Goal: Task Accomplishment & Management: Use online tool/utility

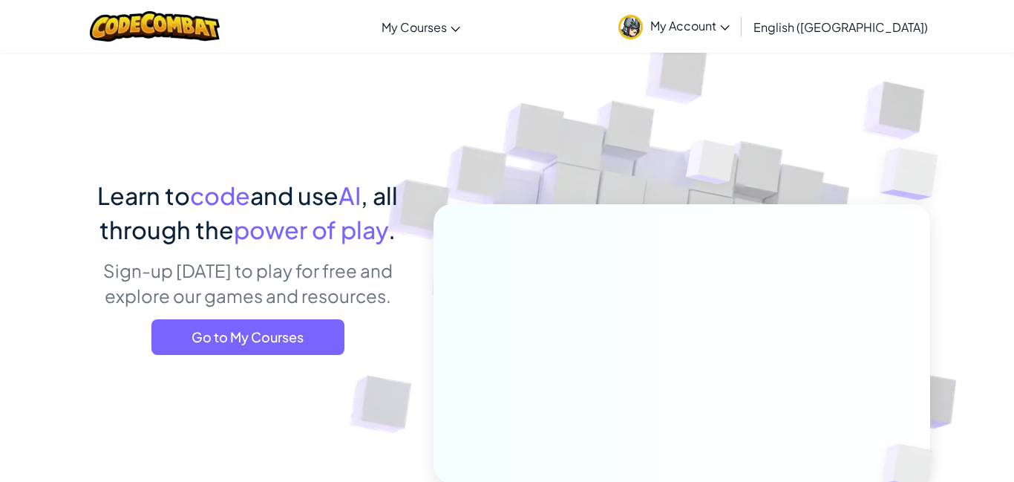
click at [730, 22] on span "My Account" at bounding box center [690, 26] width 79 height 16
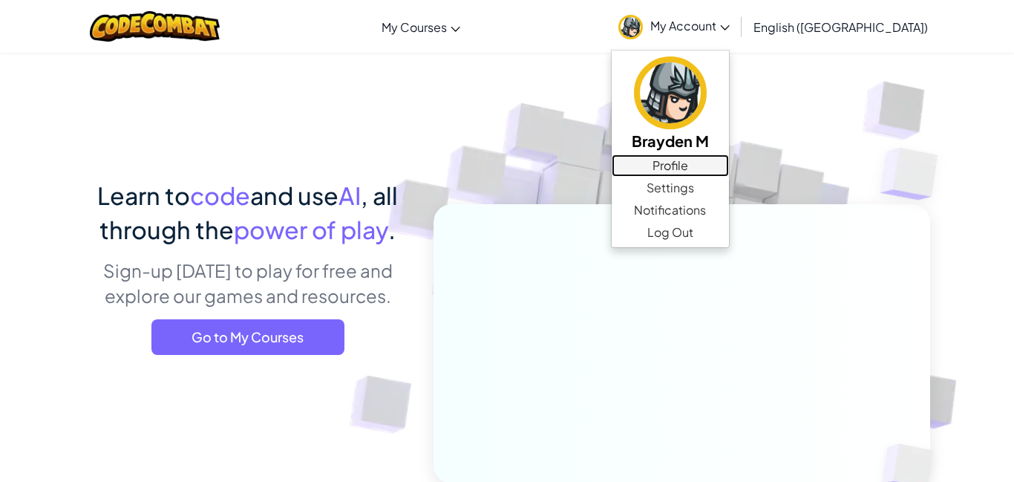
click at [729, 172] on link "Profile" at bounding box center [670, 165] width 117 height 22
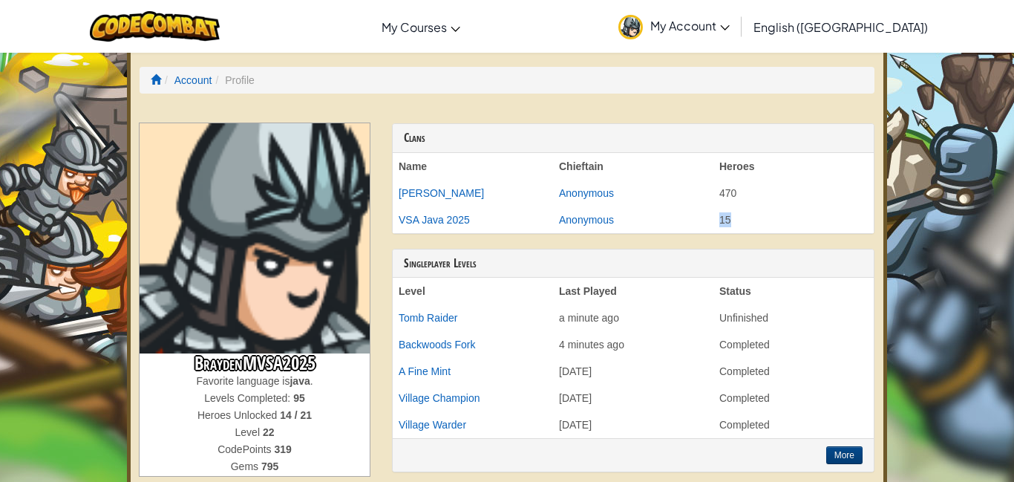
drag, startPoint x: 718, startPoint y: 219, endPoint x: 775, endPoint y: 218, distance: 56.4
click at [775, 218] on td "15" at bounding box center [794, 219] width 160 height 27
click at [626, 278] on th "Last Played" at bounding box center [633, 291] width 160 height 27
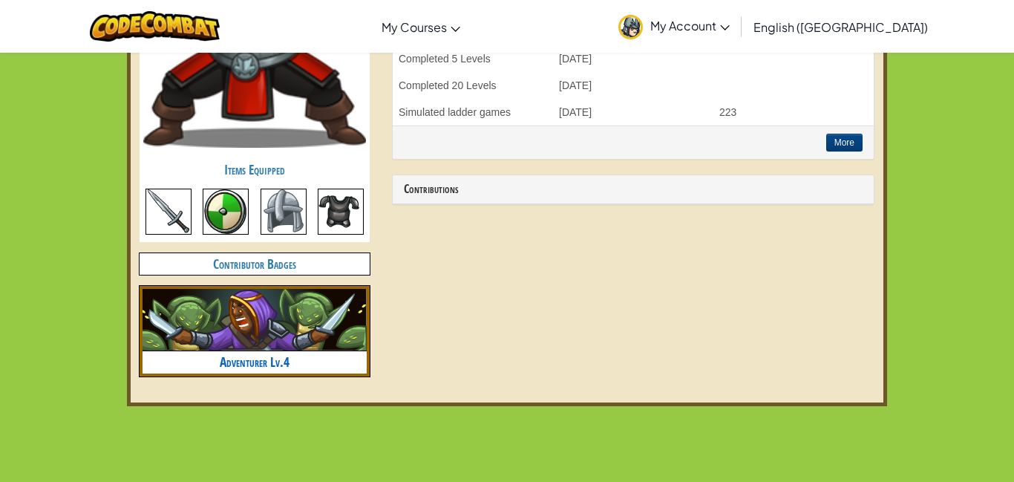
scroll to position [713, 0]
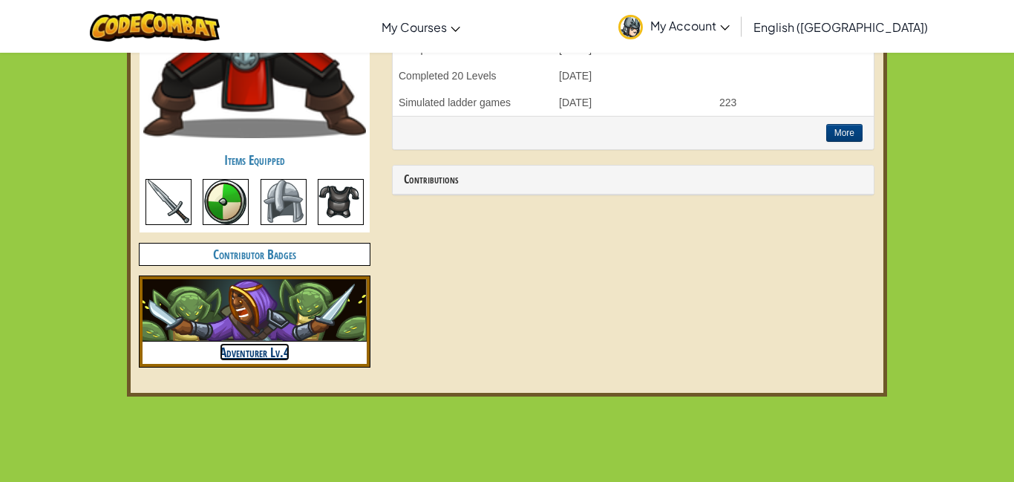
click at [250, 351] on link "Adventurer Lv.4" at bounding box center [255, 352] width 70 height 18
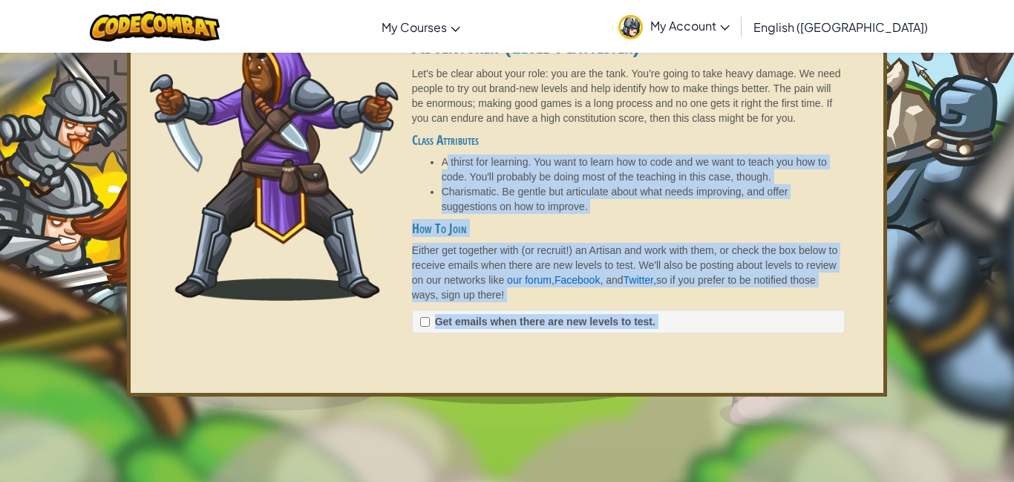
drag, startPoint x: 446, startPoint y: 225, endPoint x: 684, endPoint y: 469, distance: 341.3
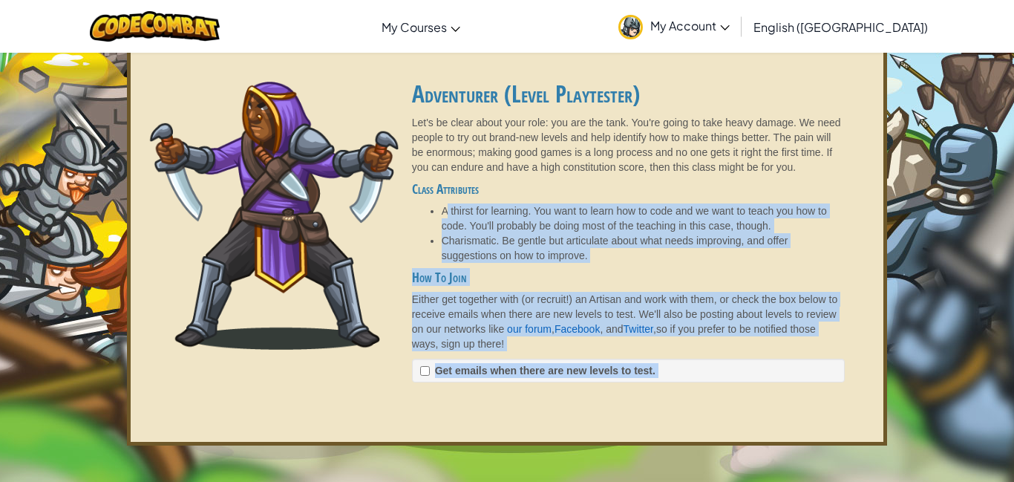
click at [300, 186] on img at bounding box center [273, 216] width 267 height 268
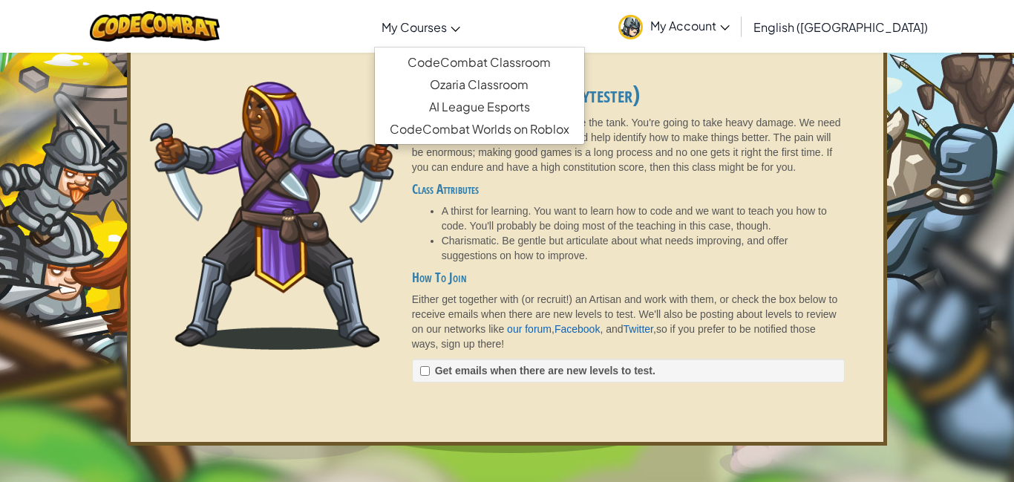
click at [447, 31] on span "My Courses" at bounding box center [414, 27] width 65 height 16
click at [516, 61] on link "CodeCombat Classroom" at bounding box center [479, 62] width 209 height 22
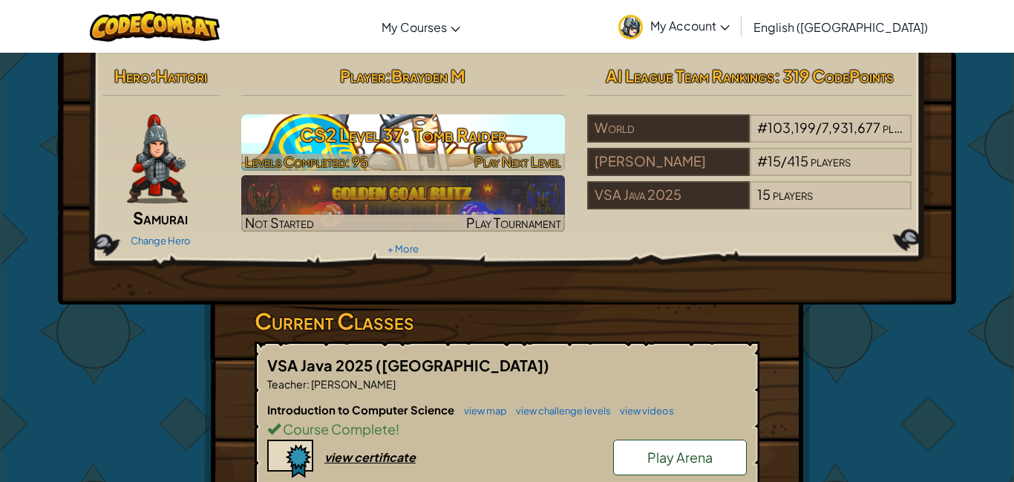
click at [499, 140] on h3 "CS2 Level 37: Tomb Raider" at bounding box center [403, 134] width 325 height 33
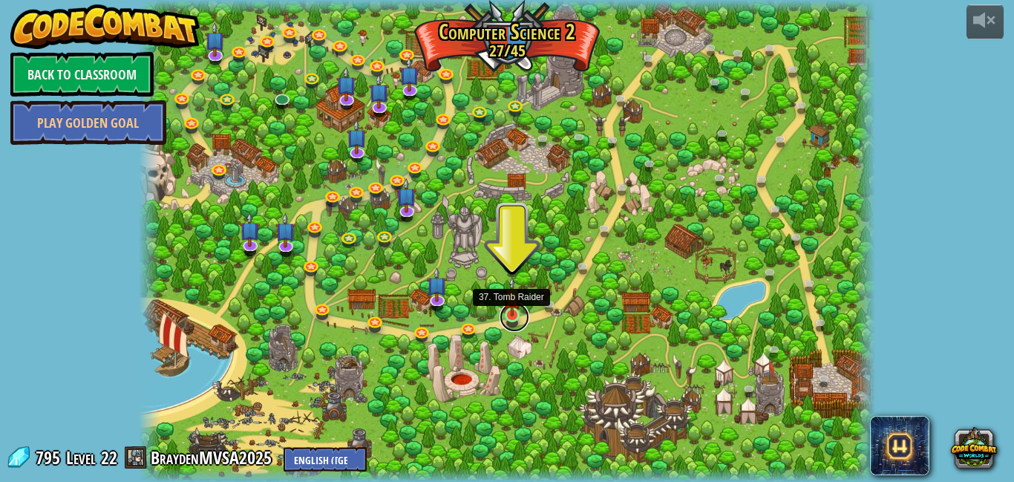
click at [508, 319] on link at bounding box center [515, 317] width 30 height 30
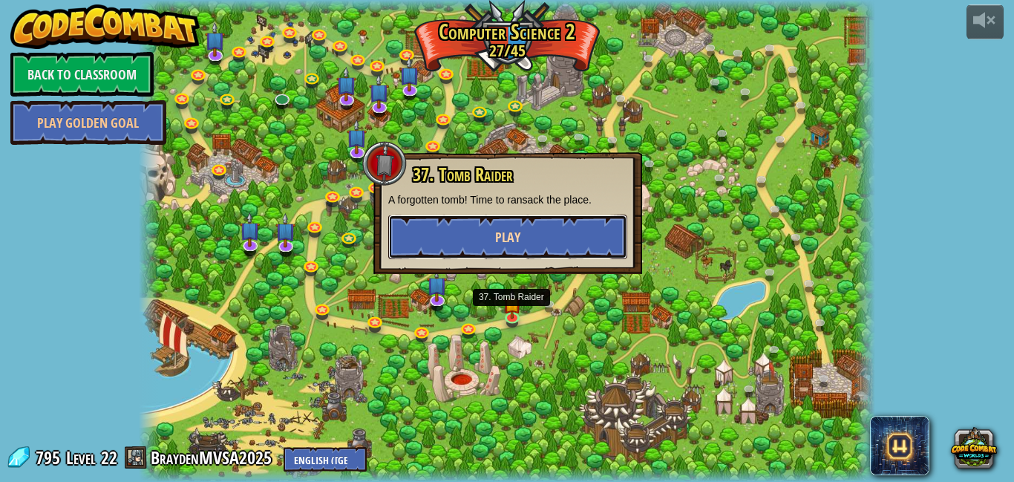
click at [538, 245] on button "Play" at bounding box center [507, 237] width 239 height 45
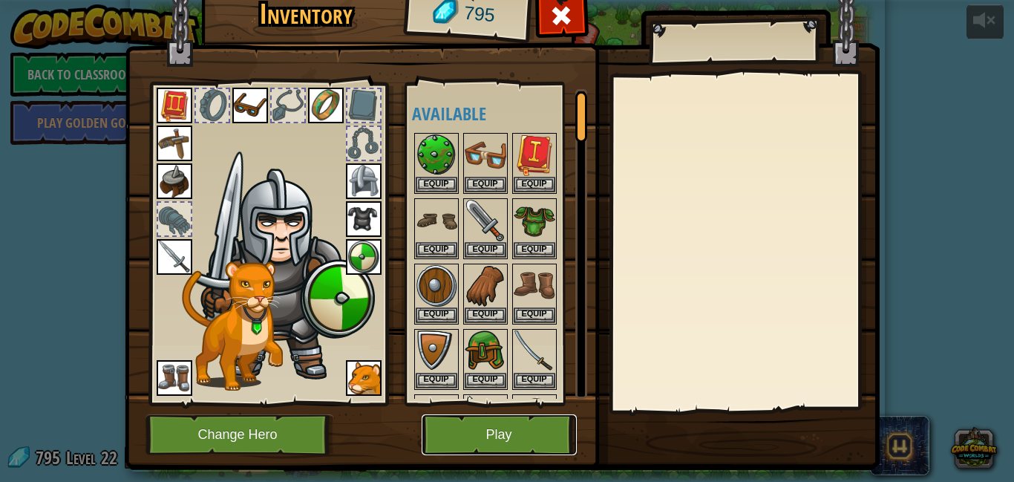
click at [493, 429] on button "Play" at bounding box center [499, 434] width 155 height 41
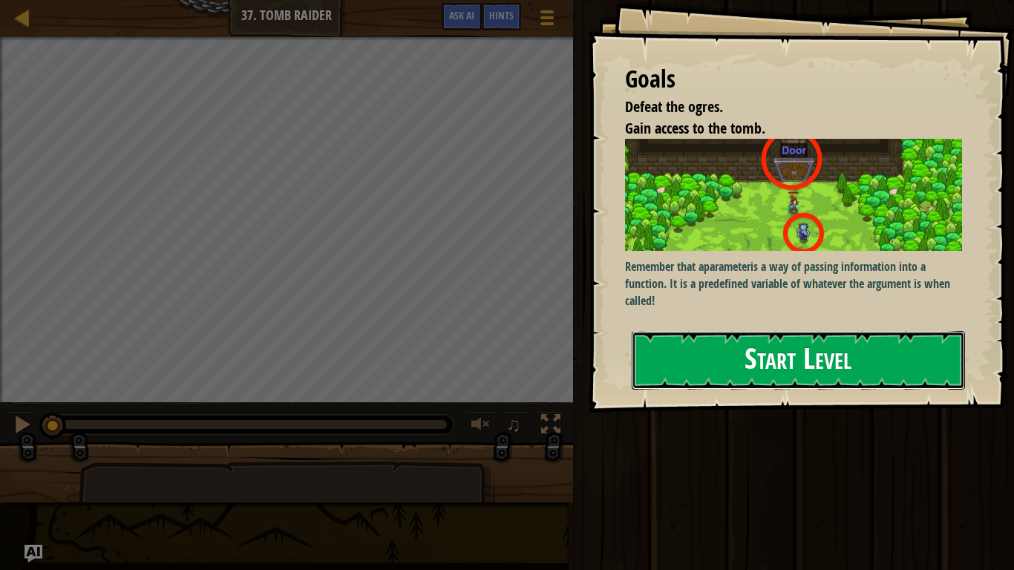
click at [821, 351] on button "Start Level" at bounding box center [798, 360] width 333 height 59
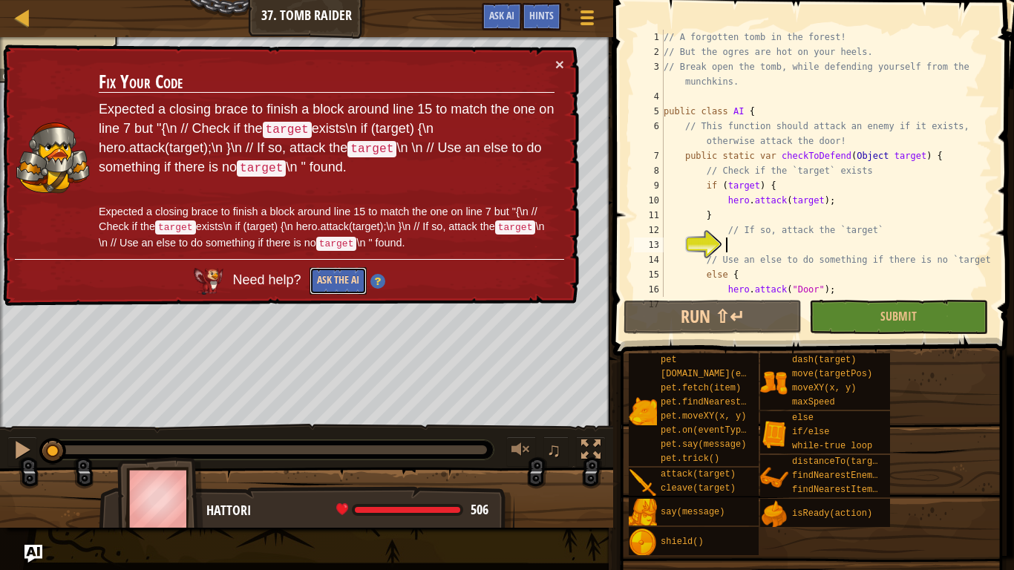
click at [343, 278] on button "Ask the AI" at bounding box center [338, 280] width 57 height 27
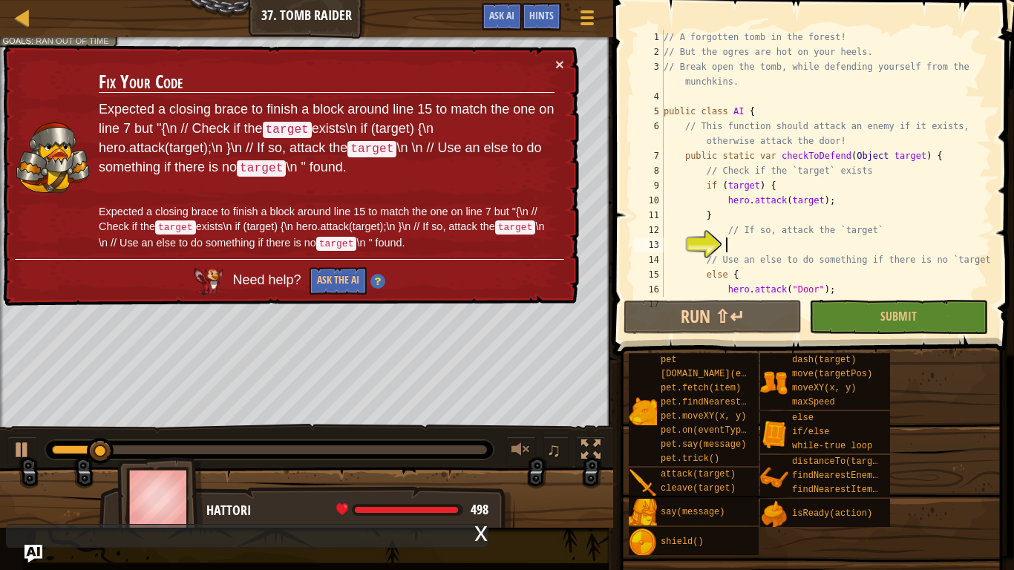
click at [490, 481] on div "Map Computer Science 2 37. Tomb Raider Game Menu Done Hints Ask AI 1 הההההההההה…" at bounding box center [507, 285] width 1014 height 570
click at [478, 481] on div "x" at bounding box center [481, 532] width 13 height 15
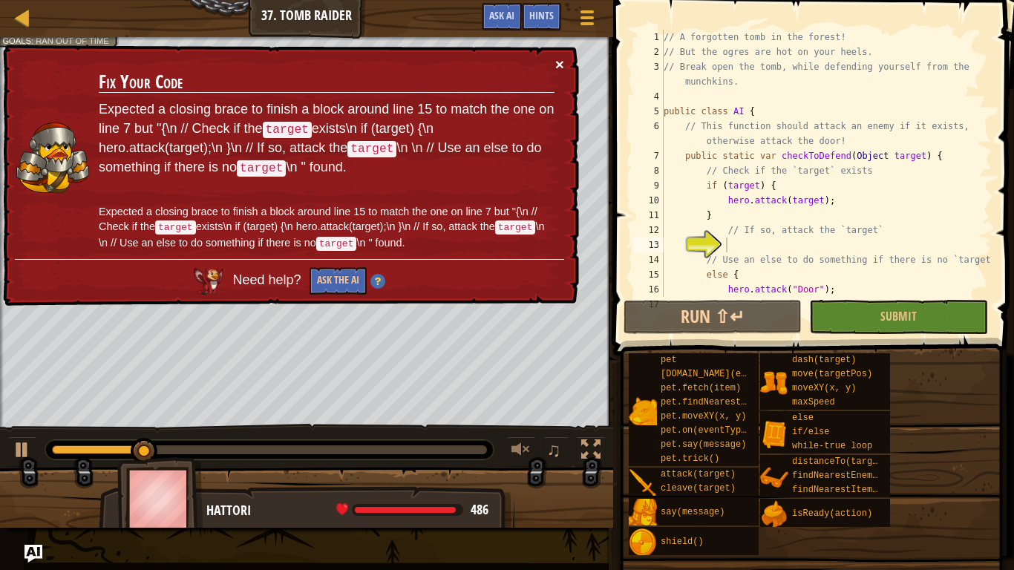
click at [559, 60] on button "×" at bounding box center [559, 64] width 9 height 16
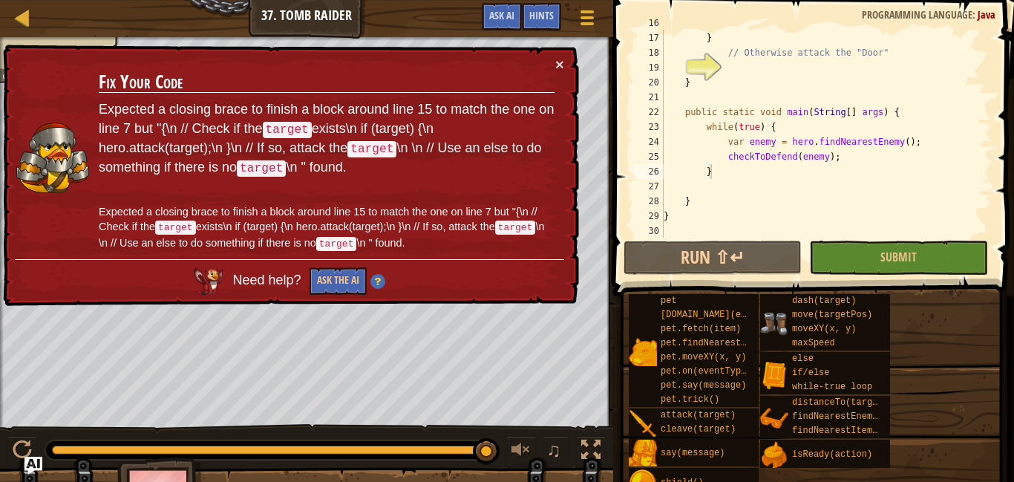
scroll to position [7, 7]
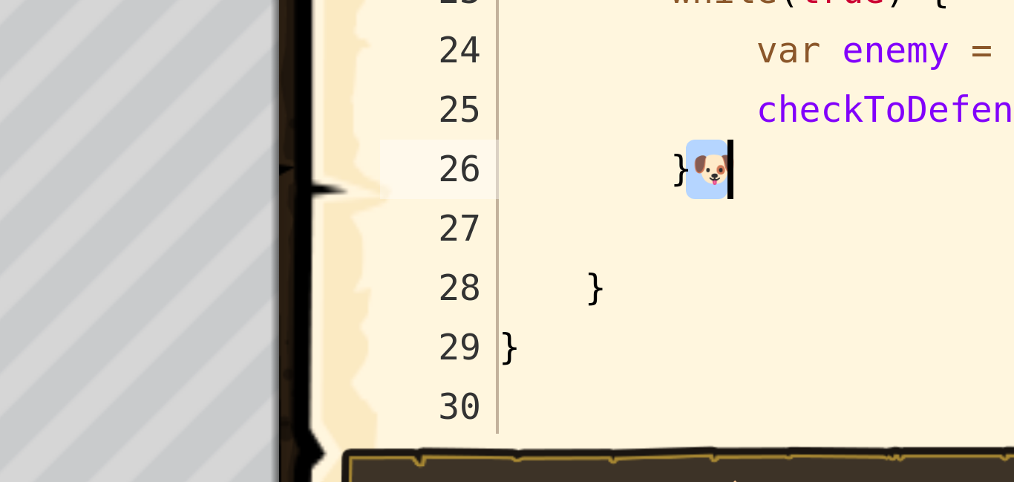
drag, startPoint x: 712, startPoint y: 171, endPoint x: 723, endPoint y: 172, distance: 11.2
click at [723, 172] on div "hero . attack ( "Door" ) ; } // Otherwise attack the "Door" } public static voi…" at bounding box center [826, 135] width 331 height 238
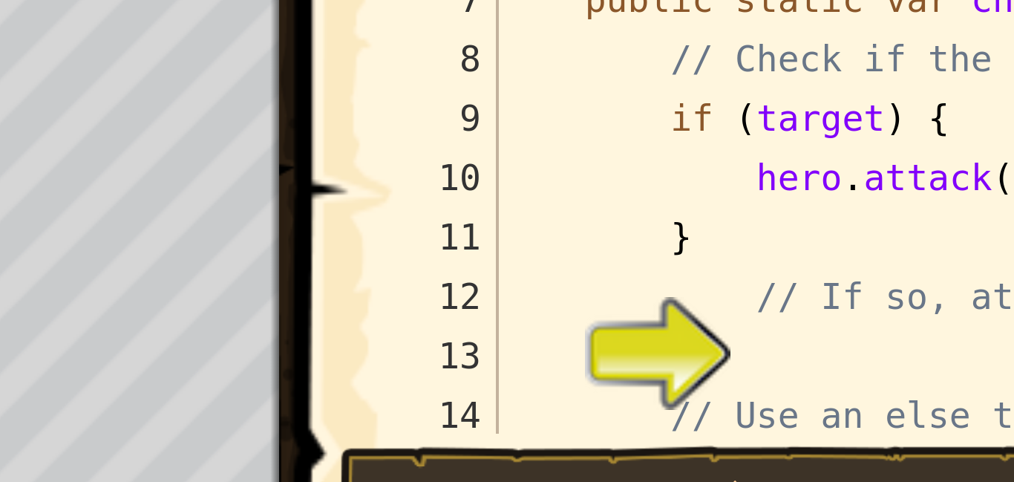
scroll to position [267, 0]
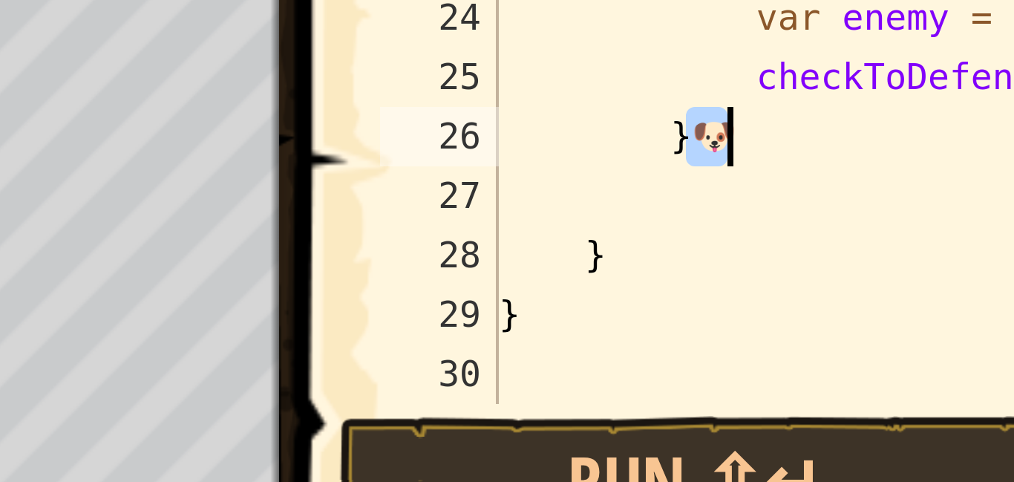
click at [721, 175] on div "} // Otherwise attack the "Door" } public static void main ( String [ ] args ) …" at bounding box center [826, 134] width 331 height 208
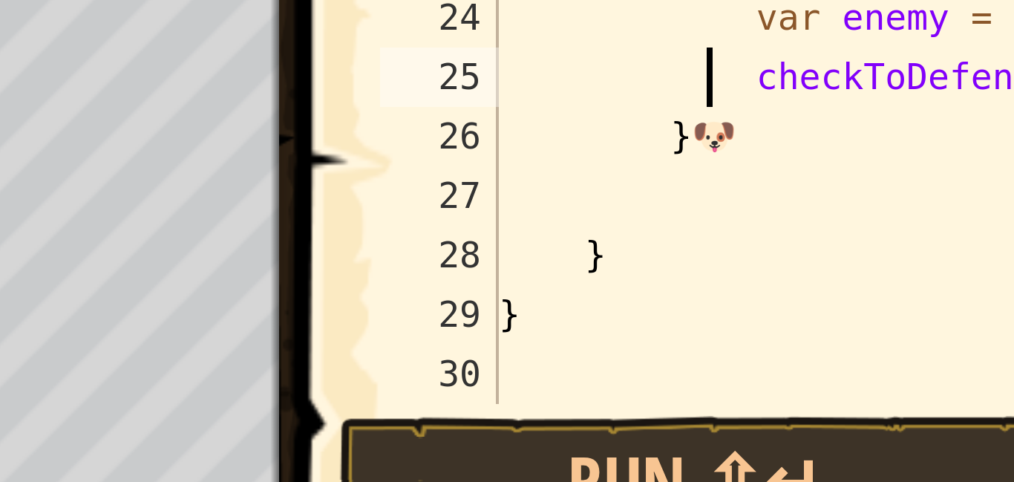
type textarea "}🐶"
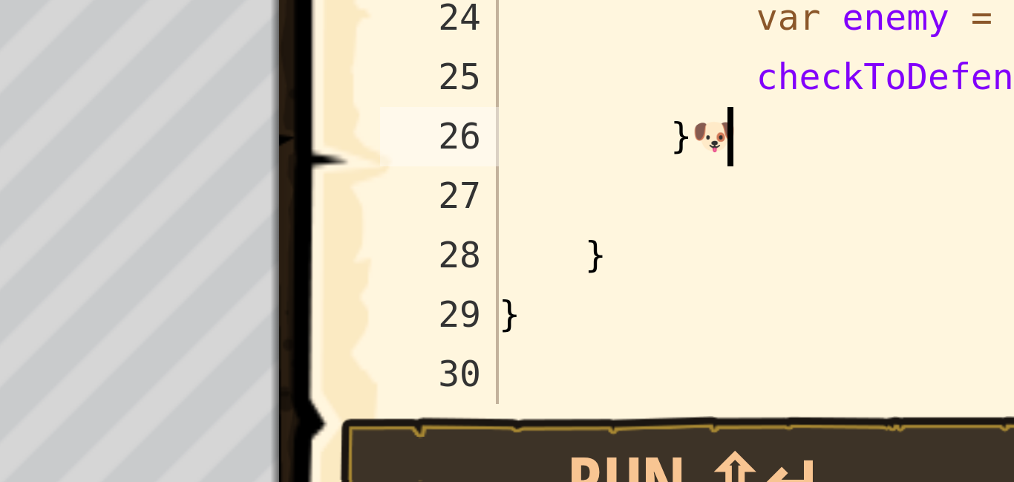
scroll to position [7, 5]
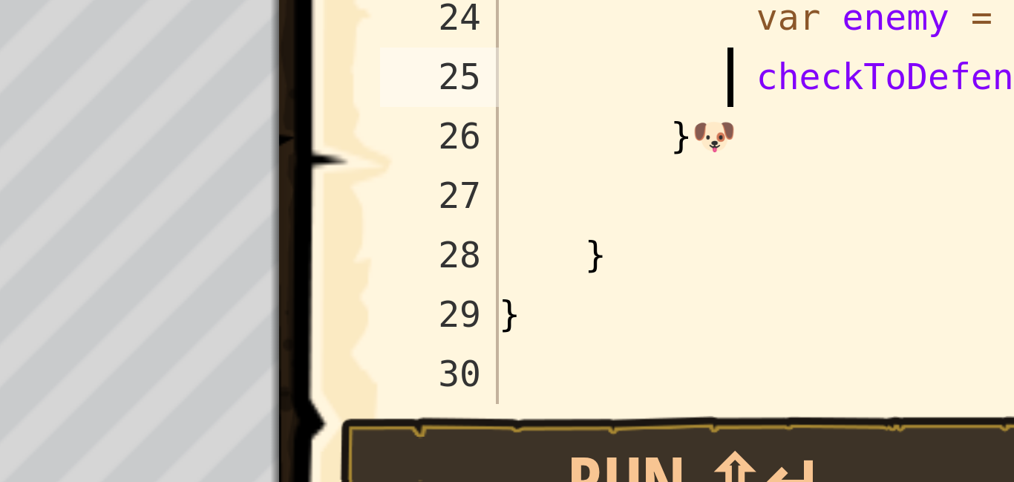
type textarea "}🐶"
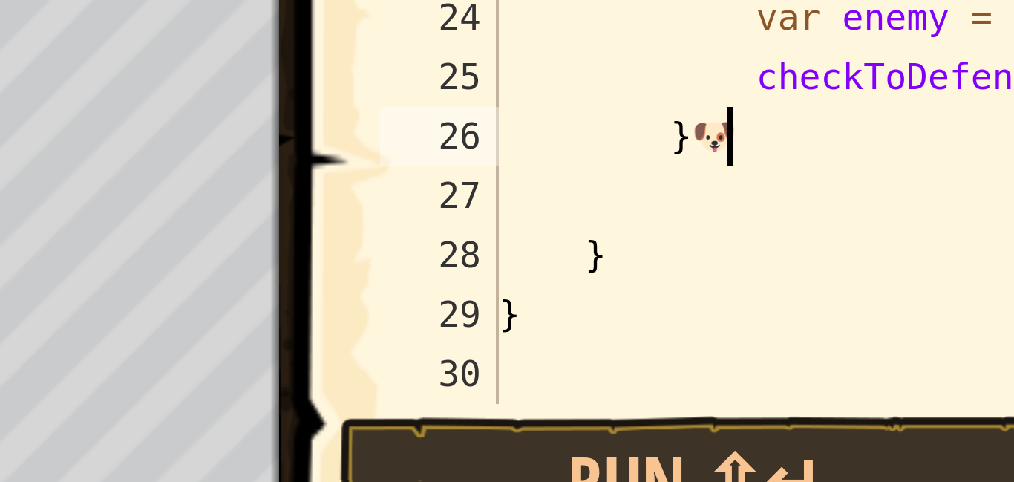
type textarea "}🐶"
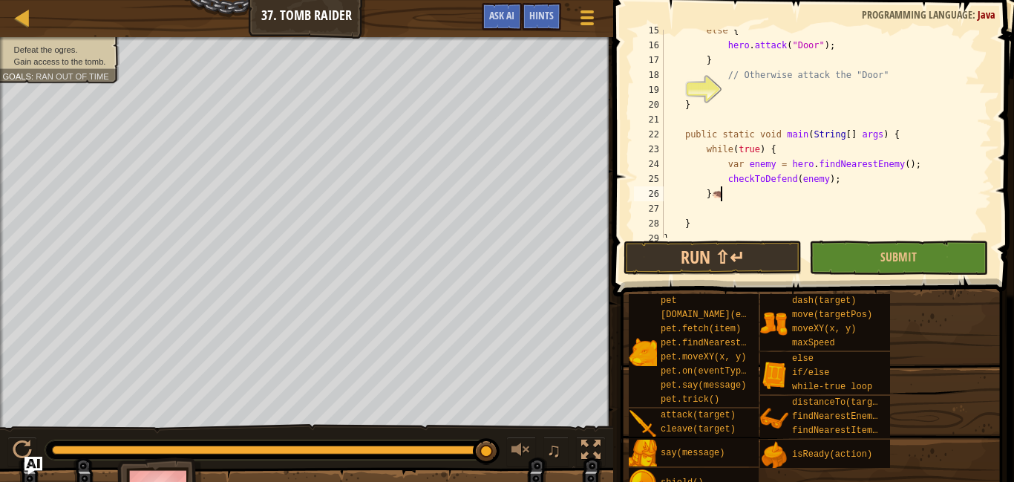
scroll to position [7, 7]
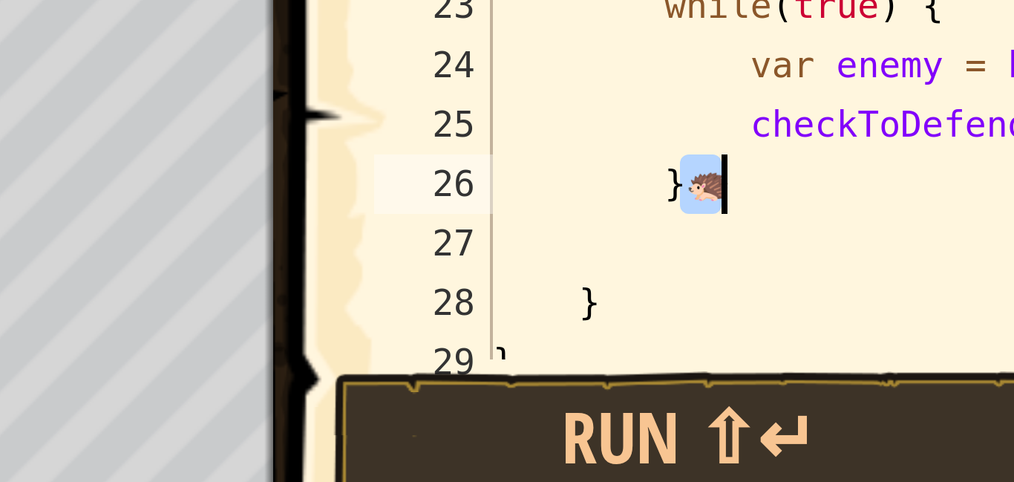
click at [717, 198] on div "else { hero . attack ( "Door" ) ; } // Otherwise attack the "Door" } public sta…" at bounding box center [826, 142] width 331 height 238
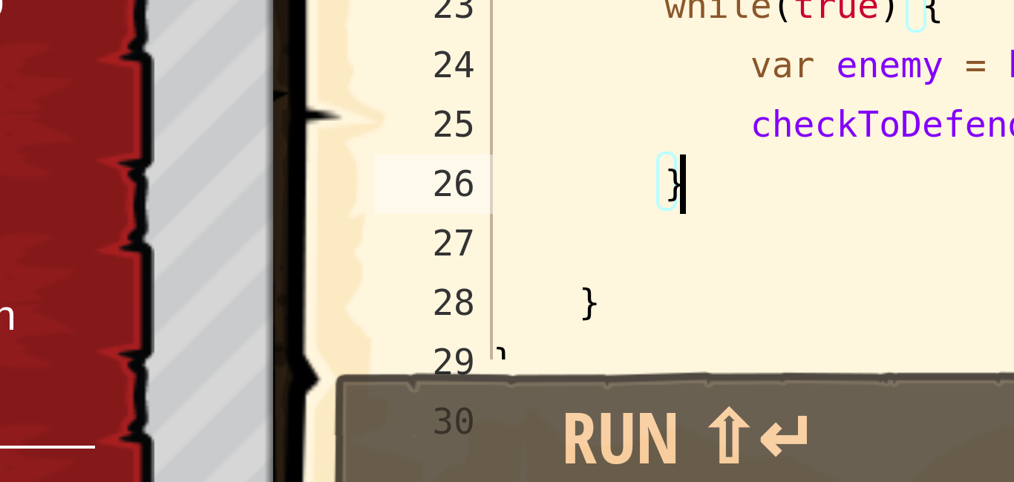
scroll to position [7, 0]
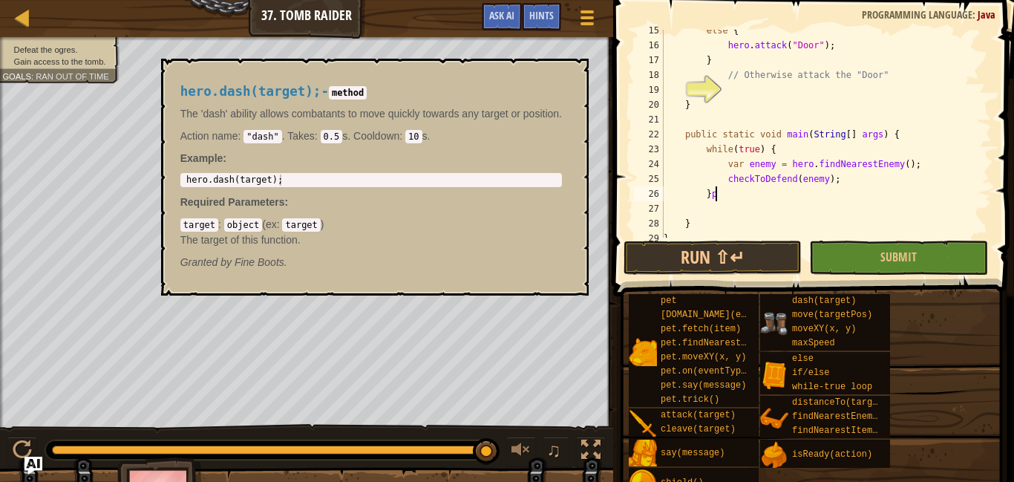
type textarea "}"
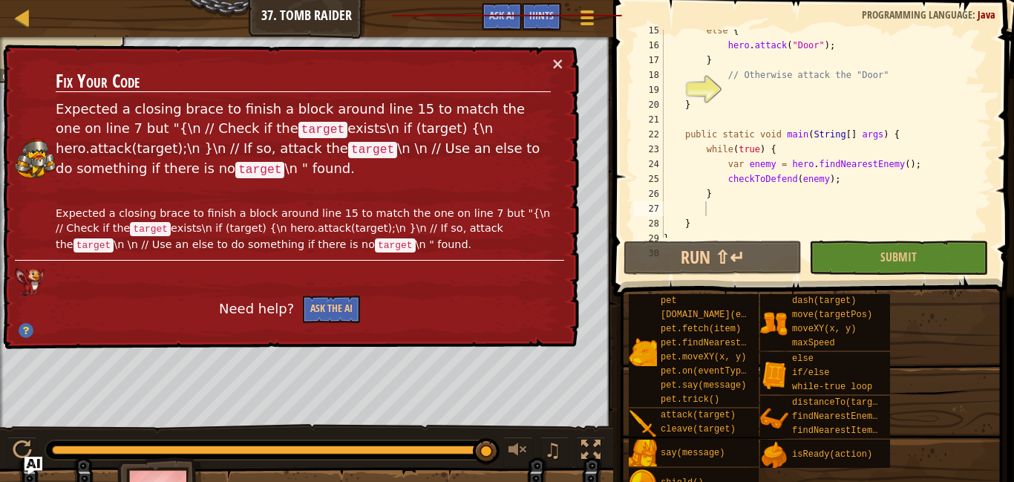
click at [708, 218] on div "else { hero . attack ( "Door" ) ; } // Otherwise attack the "Door" } public sta…" at bounding box center [826, 142] width 331 height 238
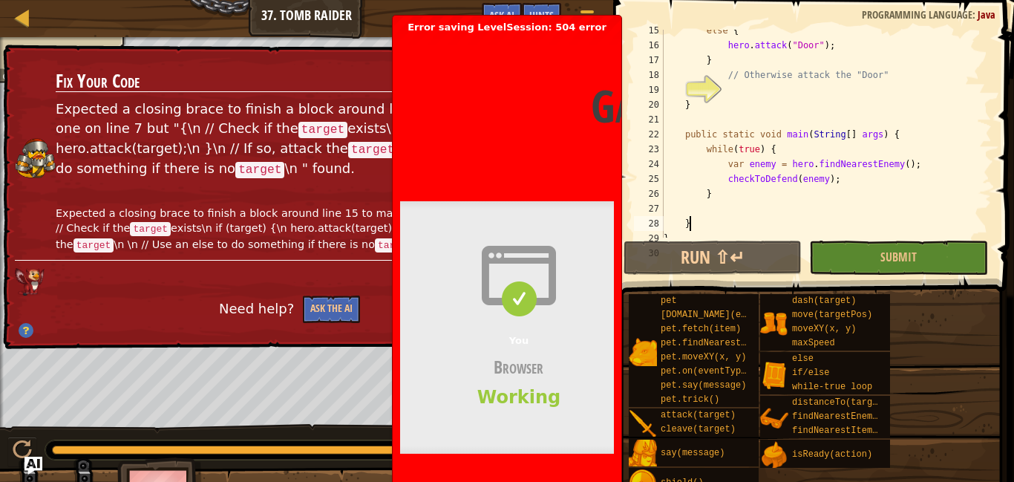
type textarea "}"
click at [714, 224] on div "else { hero . attack ( "Door" ) ; } // Otherwise attack the "Door" } public sta…" at bounding box center [826, 142] width 331 height 238
click at [708, 213] on div "else { hero . attack ( "Door" ) ; } // Otherwise attack the "Door" } public sta…" at bounding box center [826, 142] width 331 height 238
click at [538, 42] on header "Gateway time-out Error code 504 Visit [DOMAIN_NAME] for more information. [DATE…" at bounding box center [756, 105] width 713 height 144
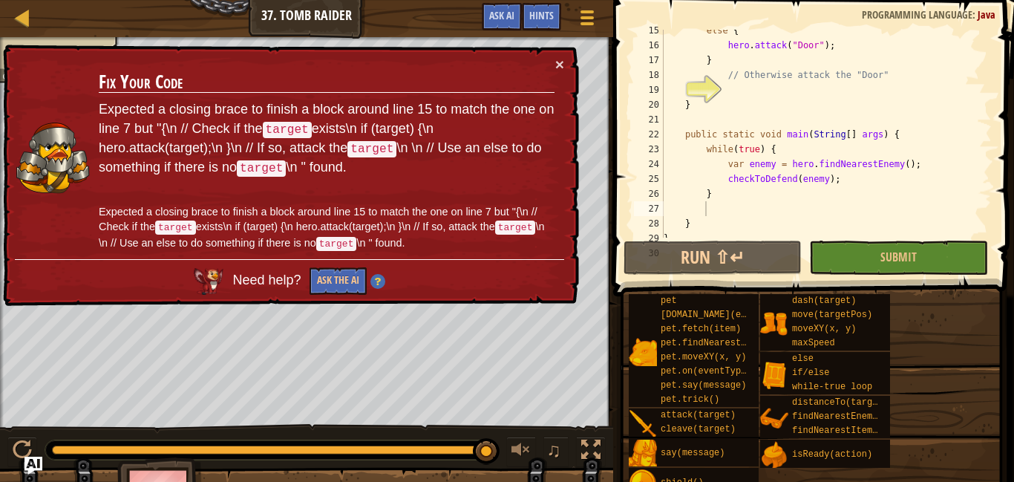
click at [706, 210] on div "else { hero . attack ( "Door" ) ; } // Otherwise attack the "Door" } public sta…" at bounding box center [826, 142] width 331 height 238
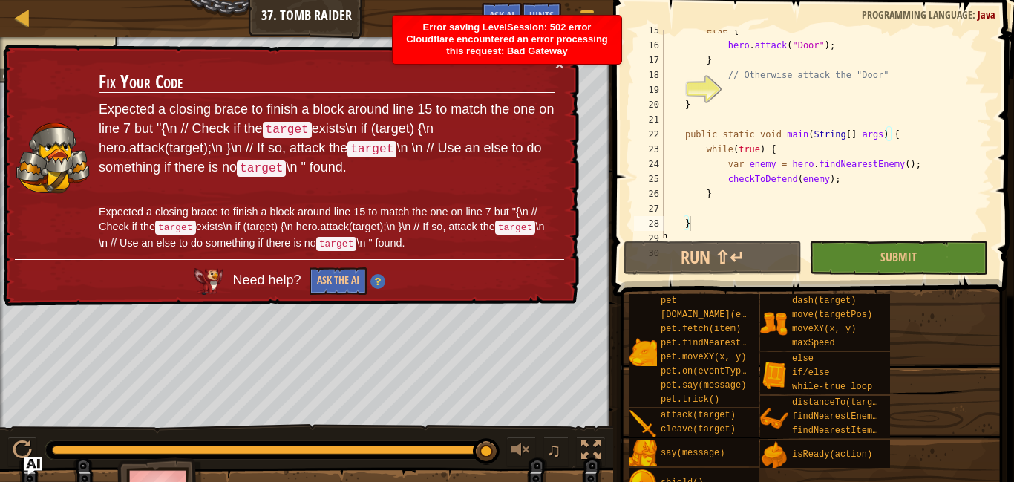
click at [948, 333] on div "pet [DOMAIN_NAME](enemy) pet.fetch(item) pet.findNearestByType(type) pet.moveXY…" at bounding box center [816, 394] width 376 height 203
click at [717, 195] on div "else { hero . attack ( "Door" ) ; } // Otherwise attack the "Door" } public sta…" at bounding box center [826, 142] width 331 height 238
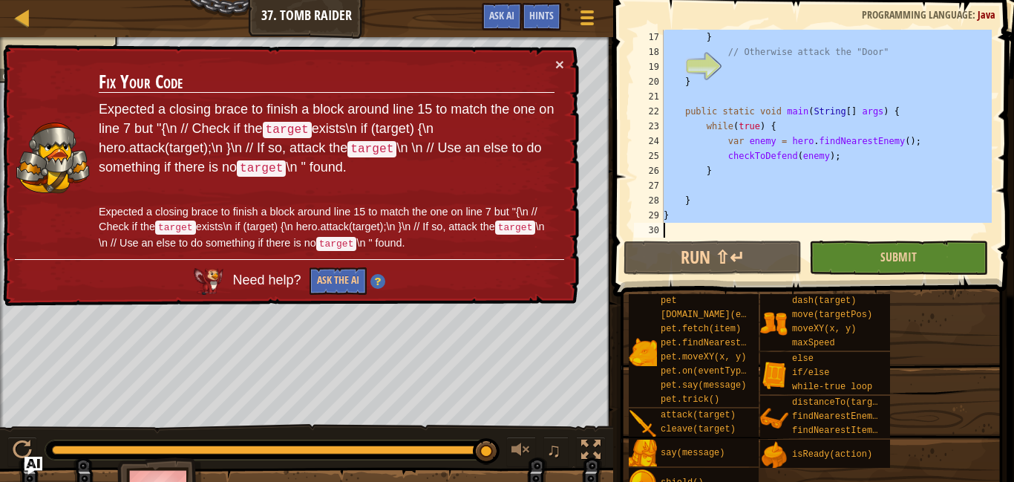
scroll to position [267, 0]
drag, startPoint x: 668, startPoint y: 36, endPoint x: 909, endPoint y: 334, distance: 383.4
click at [909, 334] on div "Hints } 17 18 19 20 21 22 23 24 25 26 27 28 29 30 } // Otherwise attack the "Do…" at bounding box center [811, 237] width 405 height 475
type textarea "/"
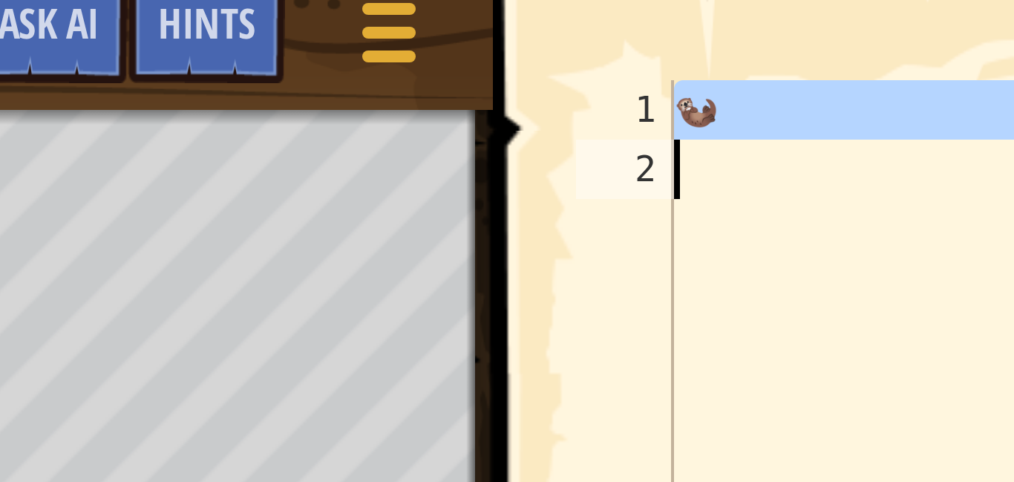
drag, startPoint x: 702, startPoint y: 41, endPoint x: 714, endPoint y: 45, distance: 13.2
click at [714, 45] on div "🦦" at bounding box center [845, 126] width 294 height 193
click at [705, 41] on div "🦦" at bounding box center [845, 111] width 294 height 163
type textarea "🦦"
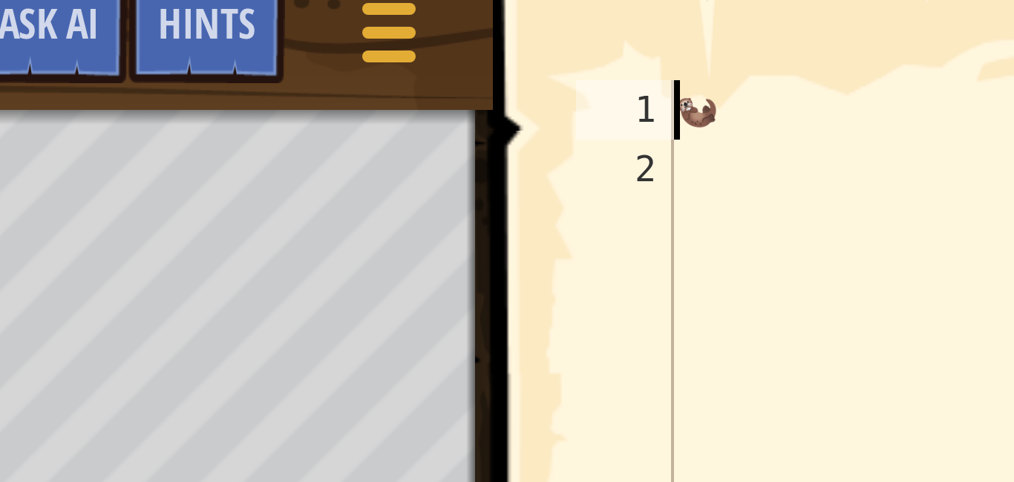
click at [713, 41] on div "🦦" at bounding box center [845, 126] width 294 height 193
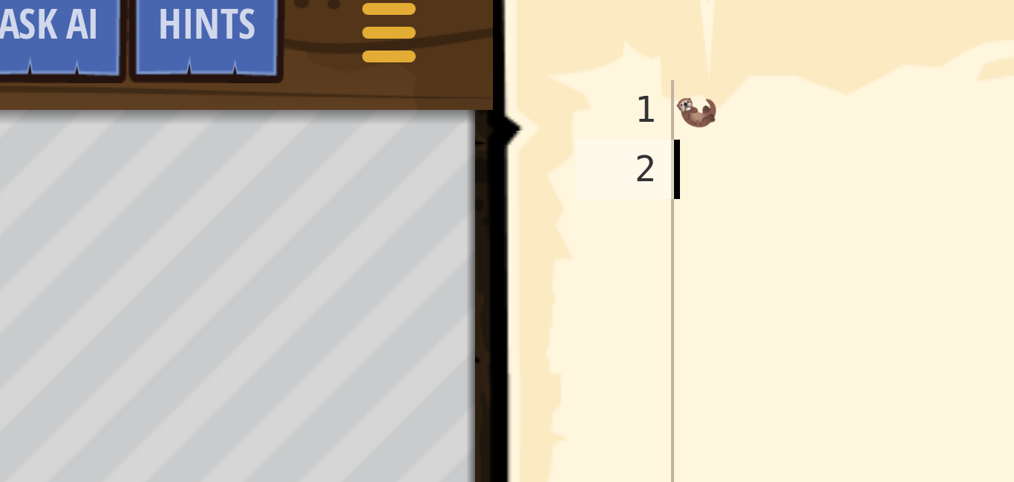
type textarea "🦦"
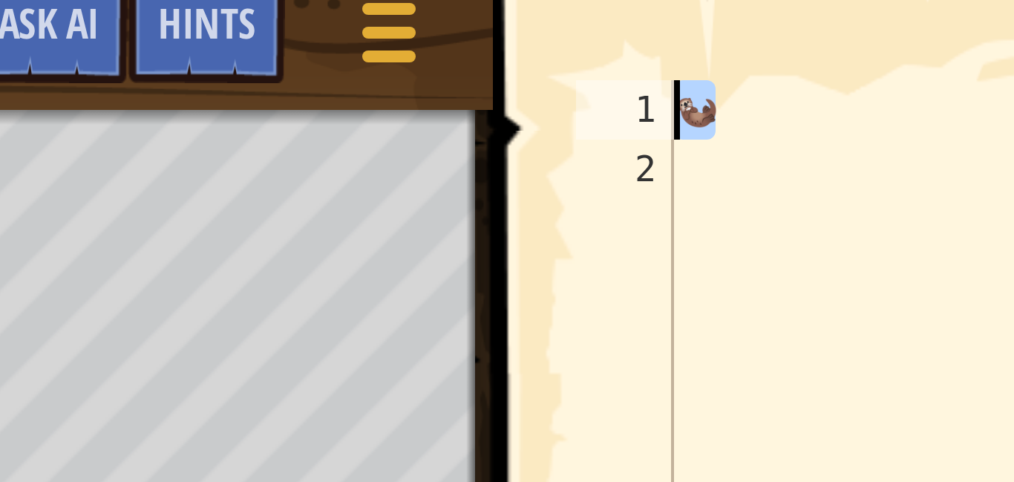
click at [707, 37] on div "🦦" at bounding box center [845, 126] width 294 height 193
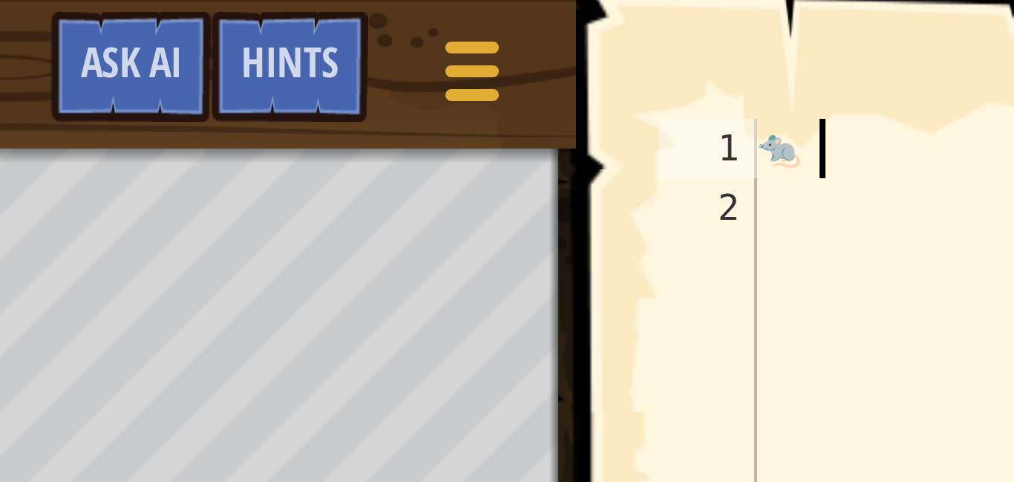
scroll to position [7, 1]
type textarea "🐀"
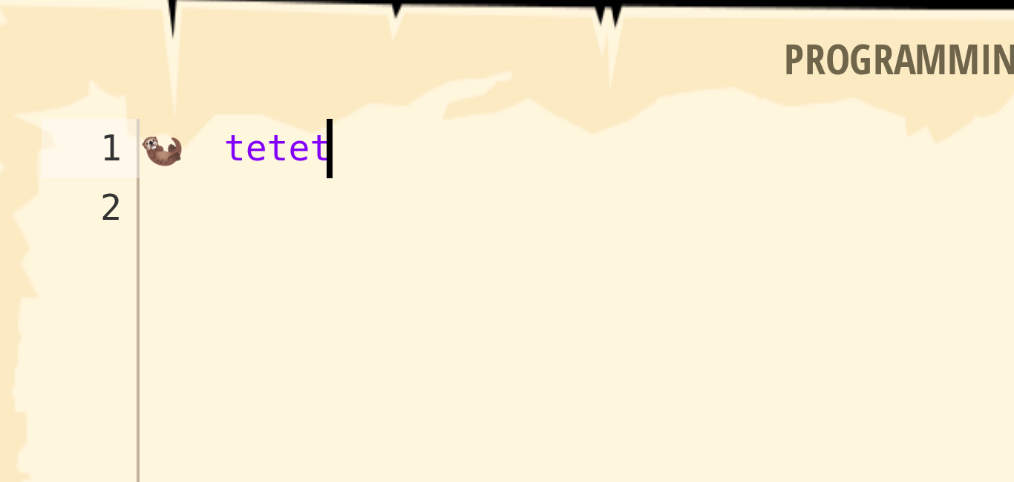
scroll to position [7, 5]
type textarea "🦦"
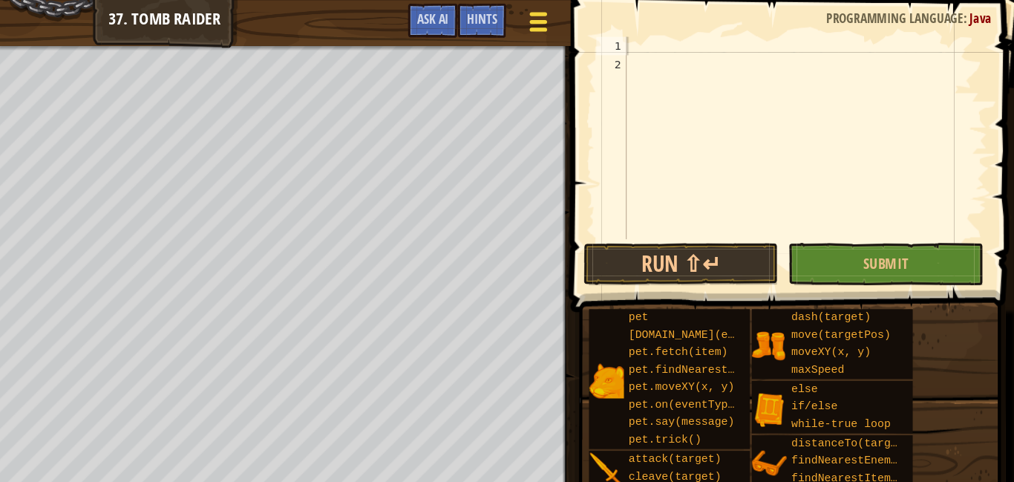
click at [620, 18] on div at bounding box center [630, 18] width 20 height 22
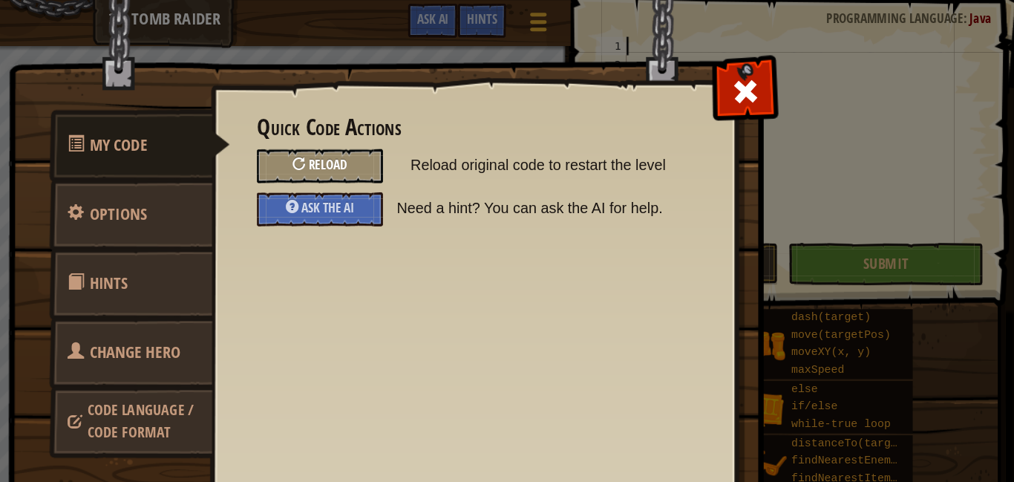
click at [428, 140] on div "Reload" at bounding box center [453, 133] width 102 height 27
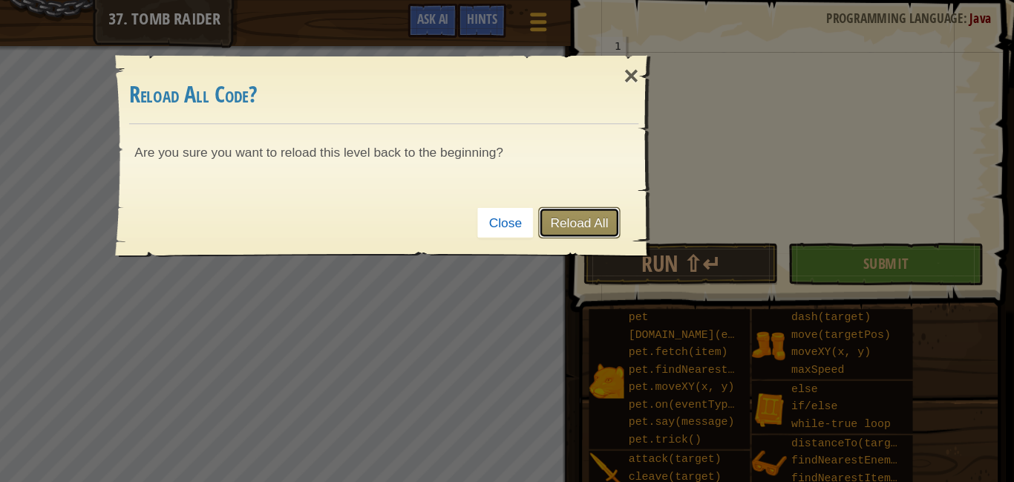
click at [642, 170] on link "Reload All" at bounding box center [663, 179] width 66 height 25
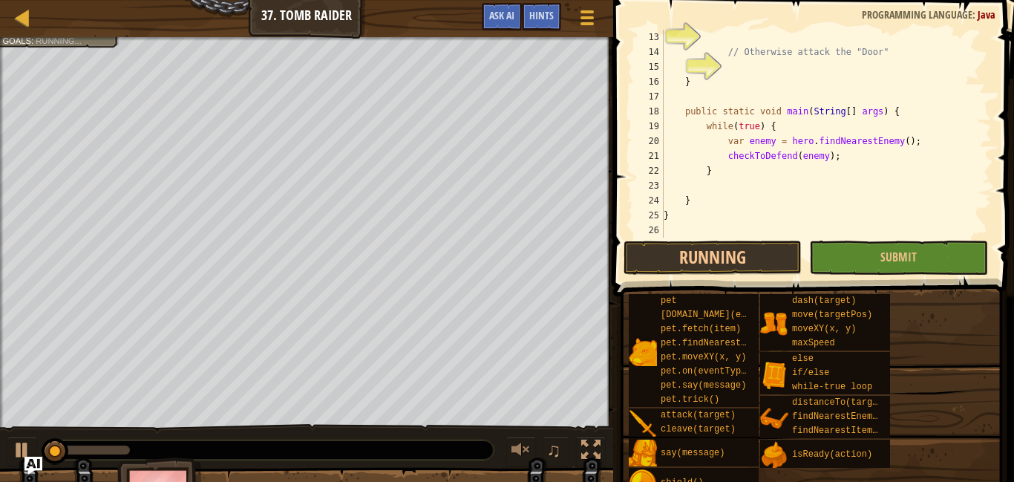
scroll to position [208, 0]
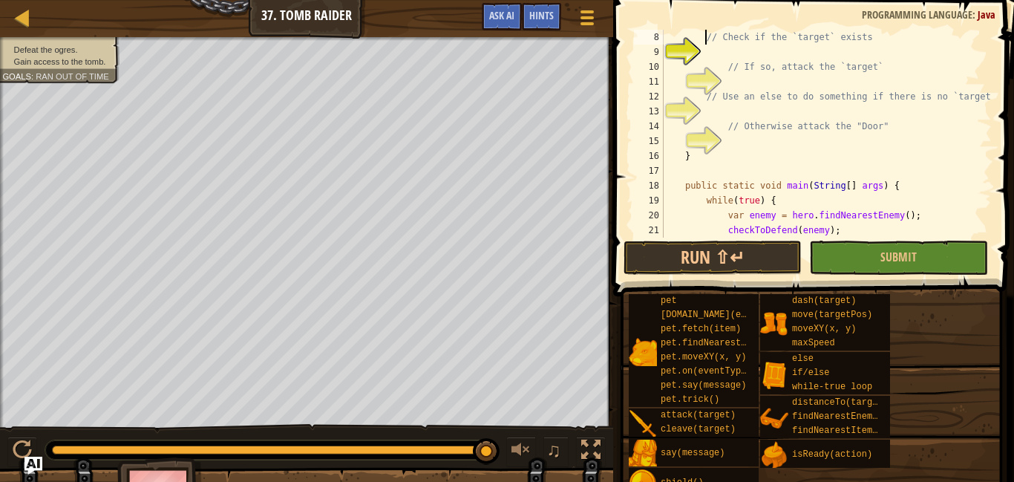
type textarea "// This function should attack an enemy if it exists, otherwise attack the door!"
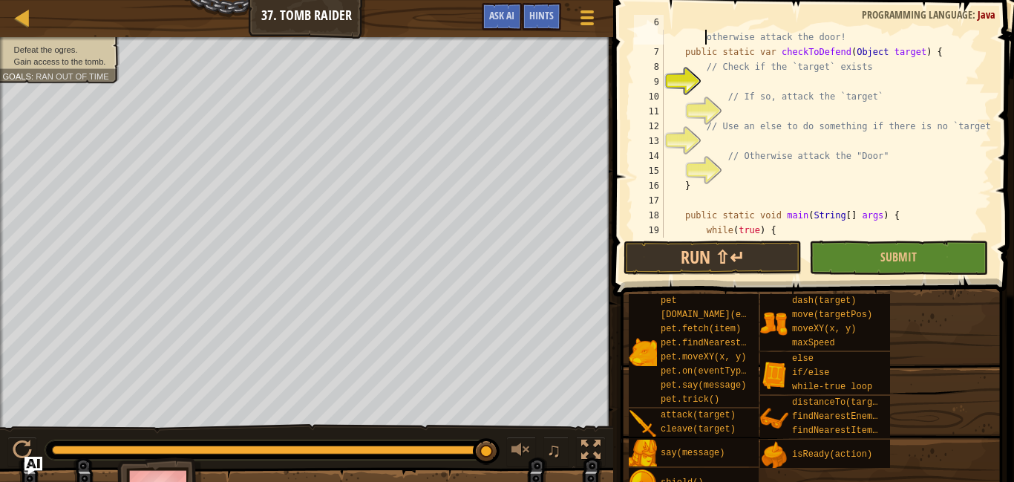
scroll to position [89, 0]
